Goal: Find specific page/section: Find specific page/section

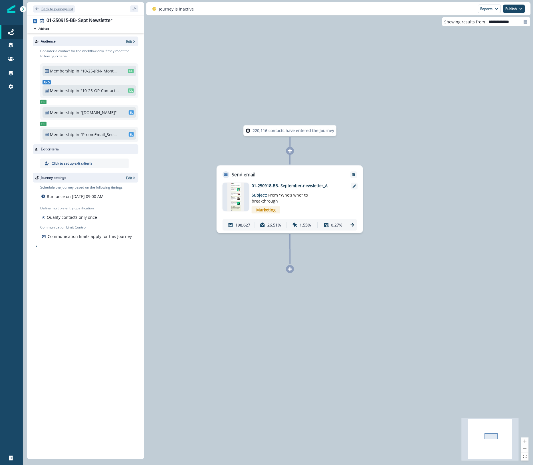
click at [70, 8] on p "Back to journeys list" at bounding box center [57, 9] width 32 height 5
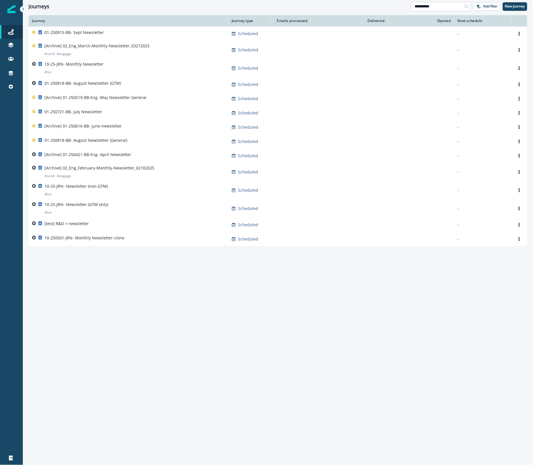
click at [447, 9] on input "**********" at bounding box center [441, 6] width 60 height 9
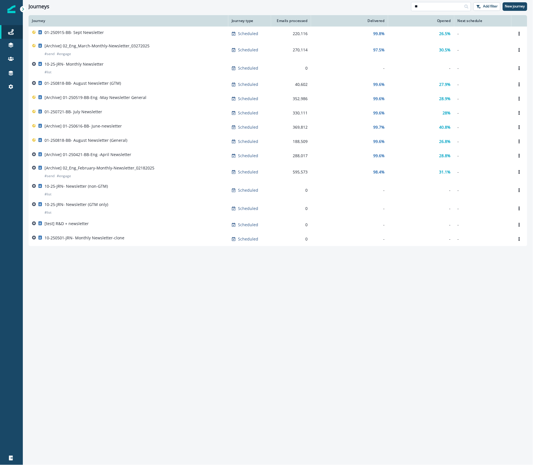
type input "*"
type input "****"
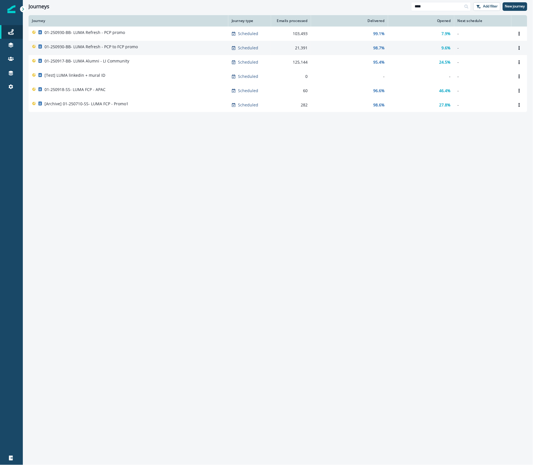
click at [106, 48] on p "01-250930-BB- LUMA Refresh - PCP to FCP promo" at bounding box center [90, 47] width 93 height 6
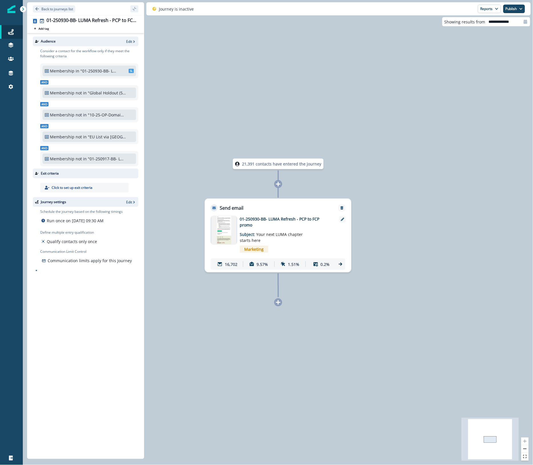
click at [228, 228] on img at bounding box center [223, 230] width 25 height 29
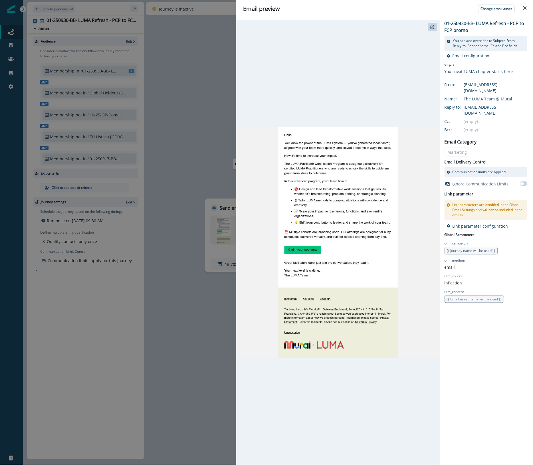
click at [220, 72] on div "Email preview Change email asset 01-250930-BB- LUMA Refresh - PCP to FCP promo …" at bounding box center [266, 232] width 533 height 465
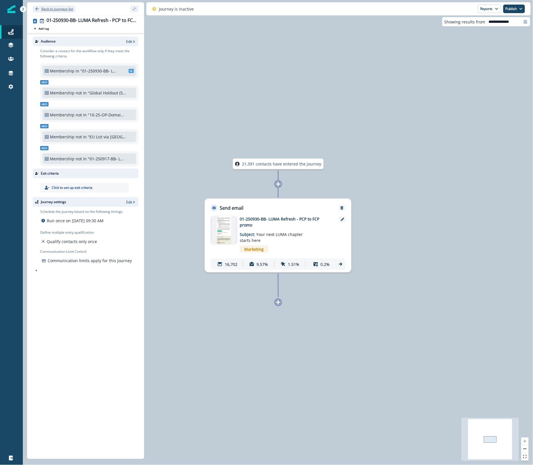
click at [68, 7] on p "Back to journeys list" at bounding box center [57, 9] width 32 height 5
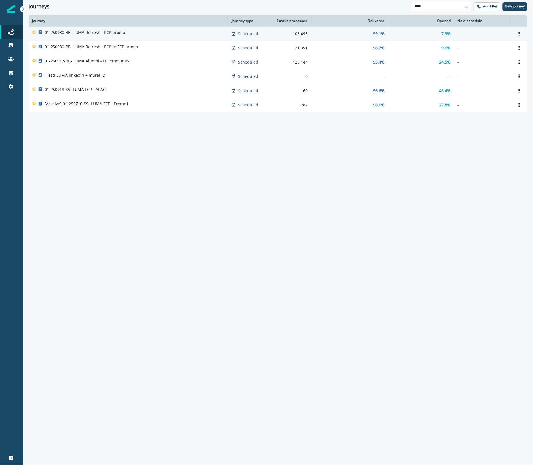
click at [151, 32] on div "01-250930-BB- LUMA Refresh - PCP promo" at bounding box center [128, 34] width 193 height 8
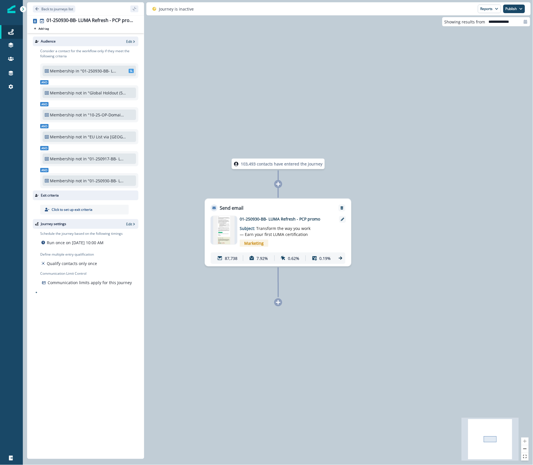
click at [226, 226] on img at bounding box center [223, 230] width 21 height 29
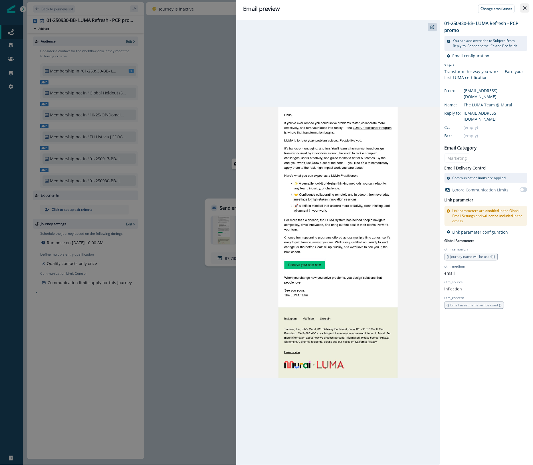
click at [526, 7] on icon "Close" at bounding box center [524, 7] width 3 height 3
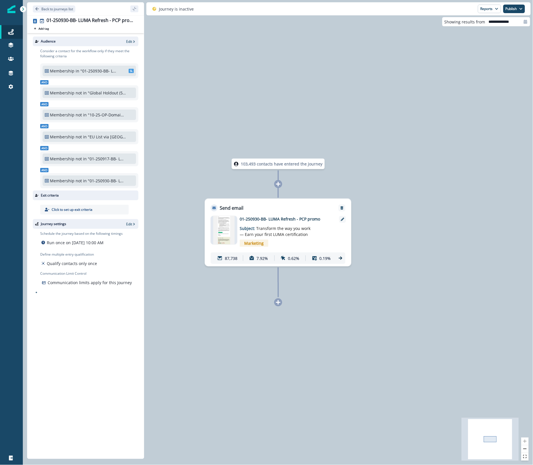
click at [18, 372] on div at bounding box center [11, 275] width 23 height 351
click at [58, 9] on p "Back to journeys list" at bounding box center [57, 9] width 32 height 5
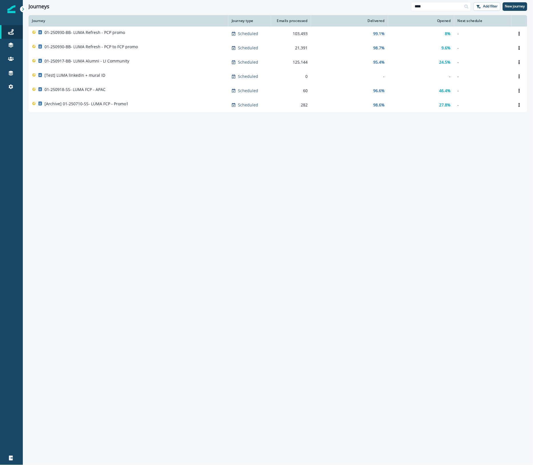
click at [143, 11] on div "Journeys **** Add filter New journey" at bounding box center [278, 6] width 510 height 13
click at [17, 32] on div "Journeys" at bounding box center [11, 32] width 18 height 7
drag, startPoint x: 406, startPoint y: 6, endPoint x: 387, endPoint y: 3, distance: 19.0
click at [387, 3] on div "Journeys **** Add filter New journey" at bounding box center [278, 6] width 510 height 13
click at [364, 167] on div "Journey Journey type Emails processed Delivered Opened Next schedule 01-250930-…" at bounding box center [278, 239] width 510 height 449
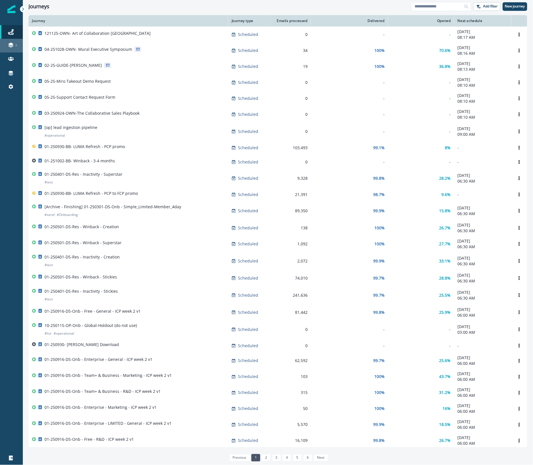
click at [15, 44] on icon at bounding box center [16, 45] width 3 height 3
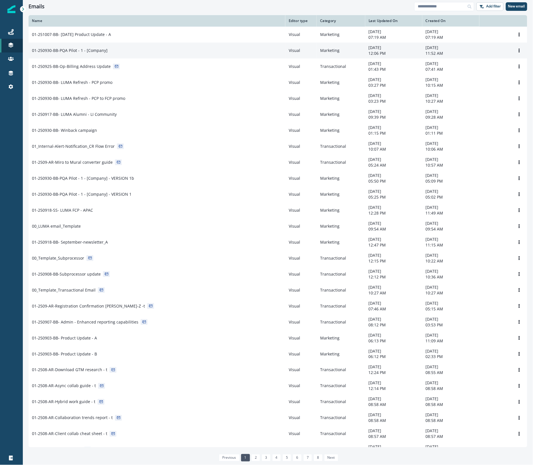
click at [170, 48] on div "01-250930-BB-PQA Pilot - 1 - [Company]" at bounding box center [157, 51] width 250 height 6
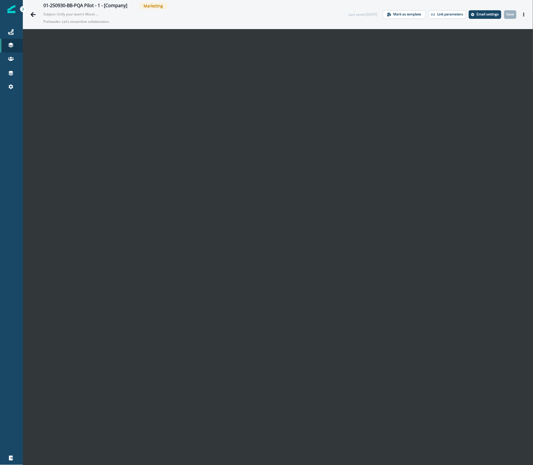
click at [200, 23] on div "01-250930-BB-PQA Pilot - 1 - [Company] Marketing Subject: Unify your team’s Mur…" at bounding box center [189, 14] width 293 height 24
